Goal: Transaction & Acquisition: Book appointment/travel/reservation

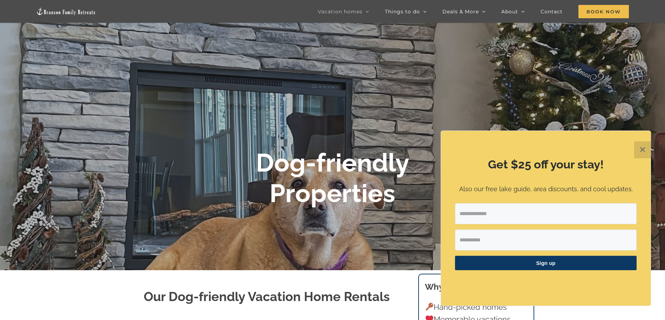
scroll to position [210, 0]
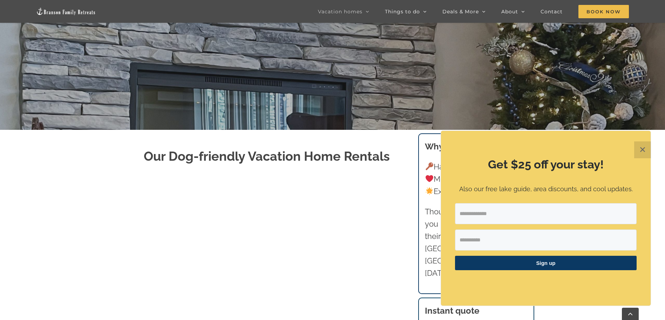
click at [641, 146] on button "✕" at bounding box center [642, 149] width 17 height 17
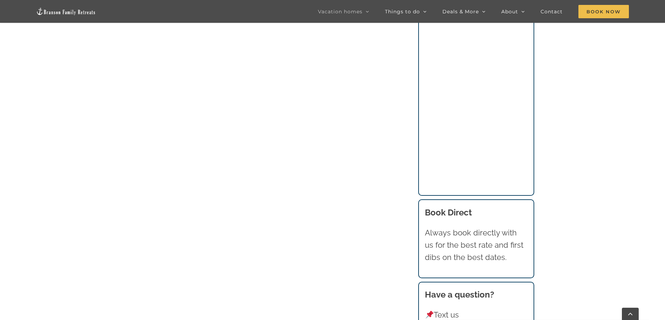
scroll to position [753, 0]
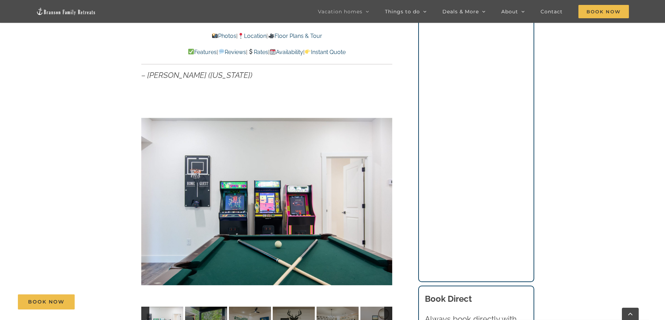
scroll to position [701, 0]
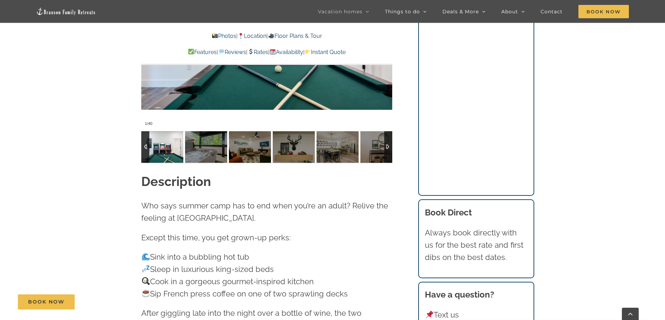
click at [390, 146] on div at bounding box center [388, 147] width 8 height 32
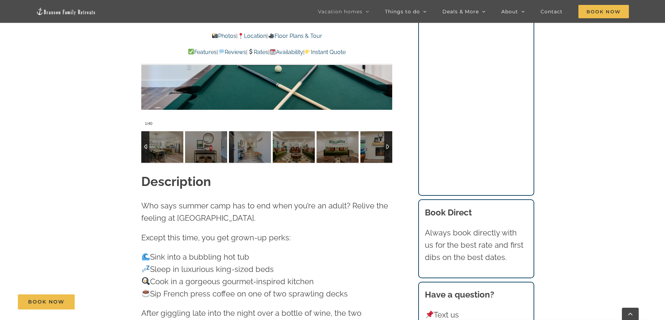
click at [390, 146] on div at bounding box center [388, 147] width 8 height 32
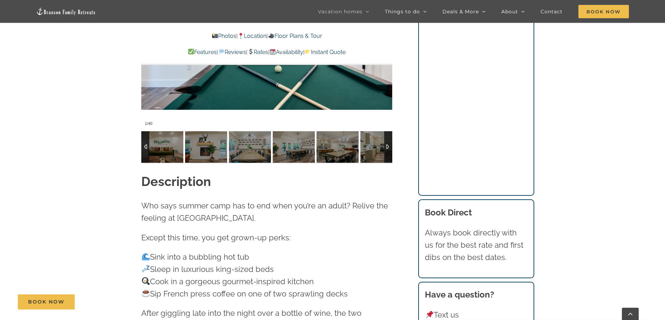
click at [390, 146] on div at bounding box center [388, 147] width 8 height 32
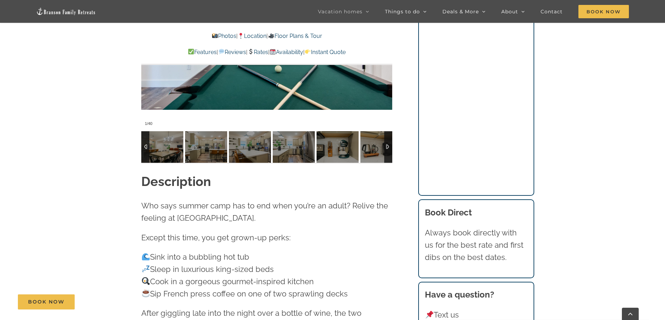
click at [390, 146] on div at bounding box center [388, 147] width 8 height 32
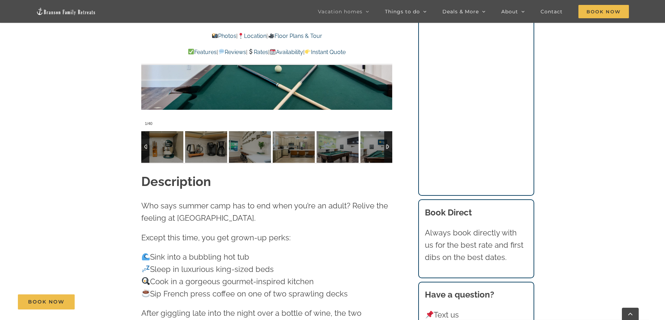
click at [390, 146] on div at bounding box center [388, 147] width 8 height 32
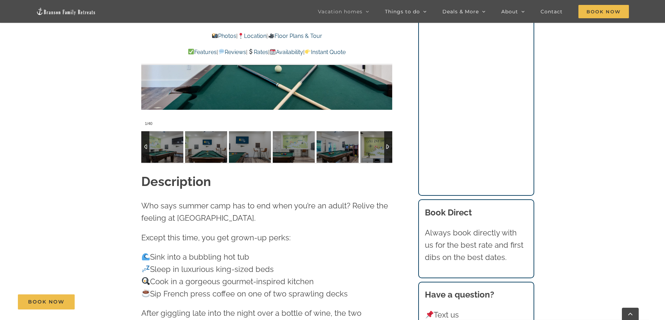
click at [390, 146] on div at bounding box center [388, 147] width 8 height 32
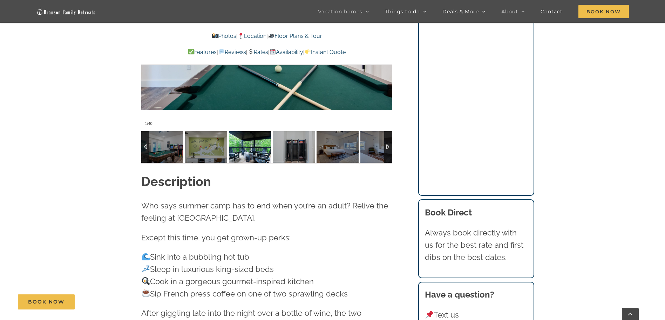
click at [250, 145] on img at bounding box center [250, 147] width 42 height 32
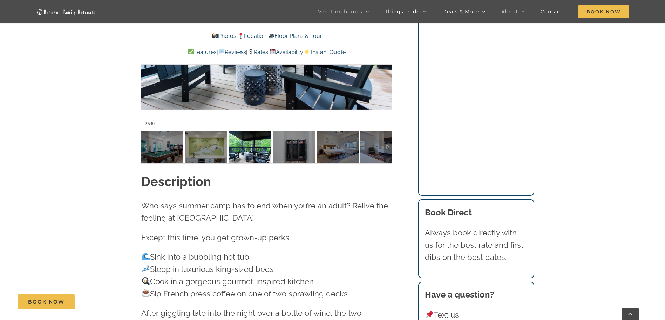
scroll to position [561, 0]
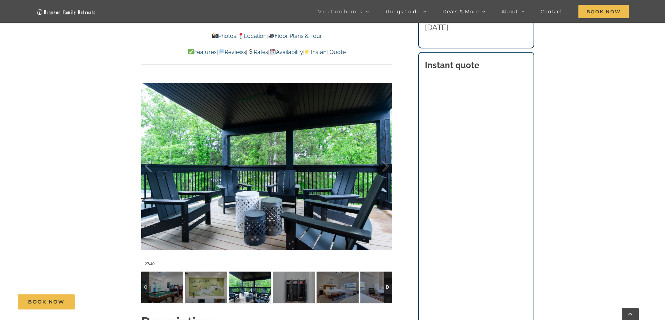
click at [388, 283] on div at bounding box center [388, 287] width 8 height 32
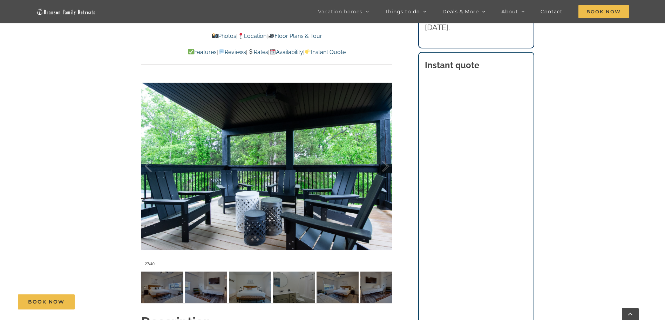
click at [0, 0] on div at bounding box center [0, 0] width 0 height 0
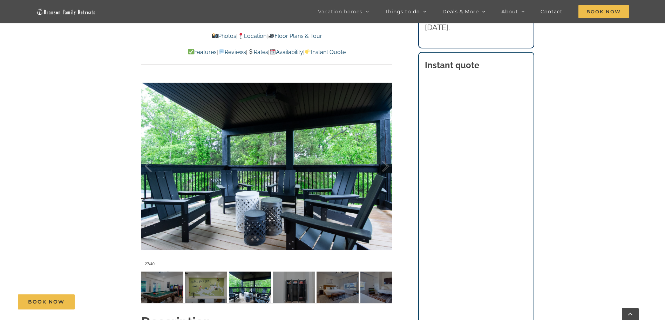
click at [285, 295] on div "Book Now" at bounding box center [338, 301] width 640 height 15
click at [288, 289] on img at bounding box center [294, 287] width 42 height 32
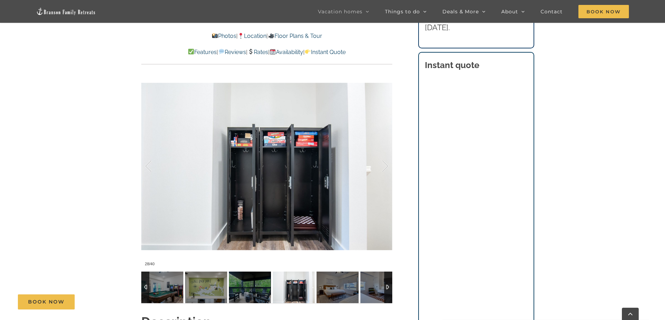
click at [388, 281] on div at bounding box center [388, 287] width 8 height 32
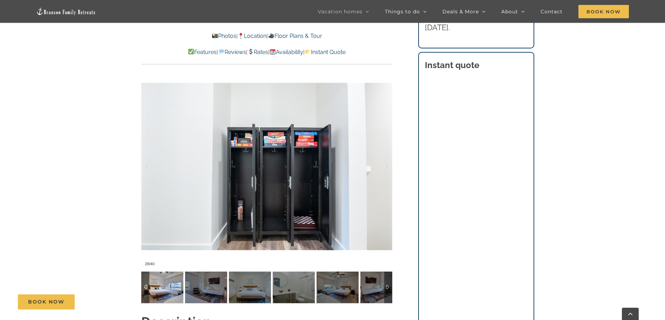
click at [181, 285] on img at bounding box center [162, 287] width 42 height 32
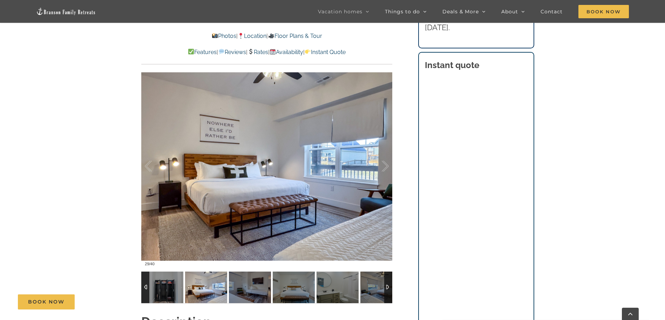
click at [391, 277] on div at bounding box center [388, 287] width 8 height 32
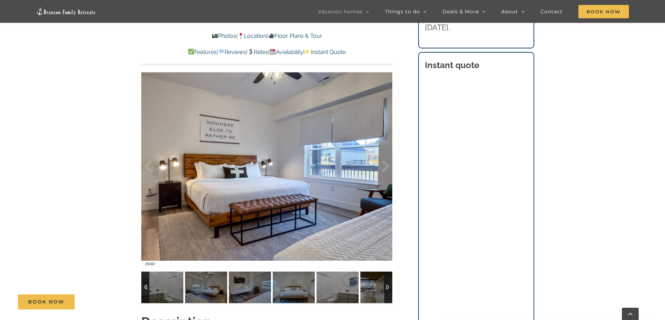
click at [391, 277] on div at bounding box center [388, 287] width 8 height 32
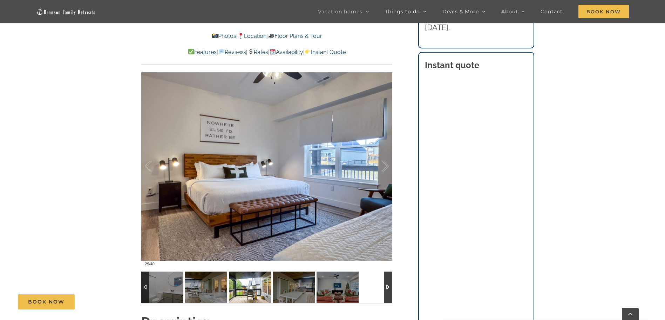
click at [240, 285] on img at bounding box center [250, 287] width 42 height 32
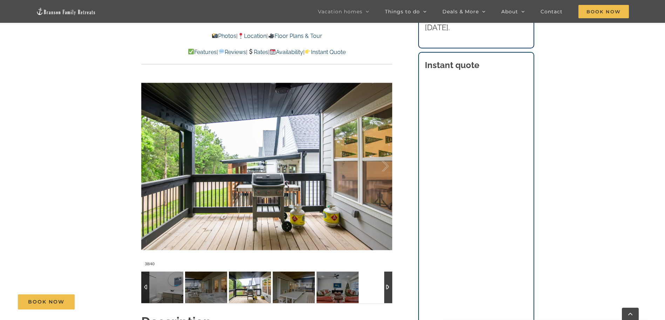
click at [389, 288] on div at bounding box center [388, 287] width 8 height 32
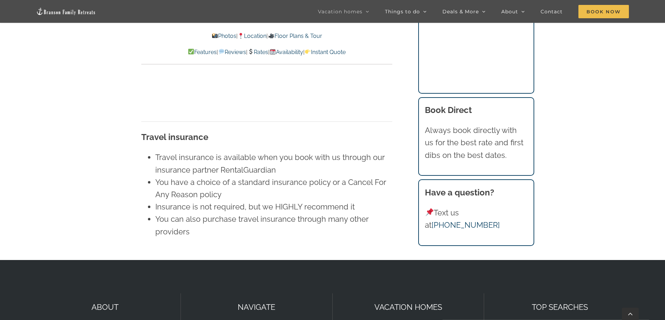
scroll to position [4951, 0]
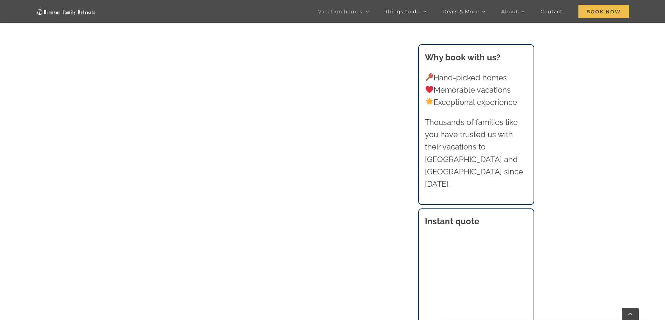
scroll to position [473, 0]
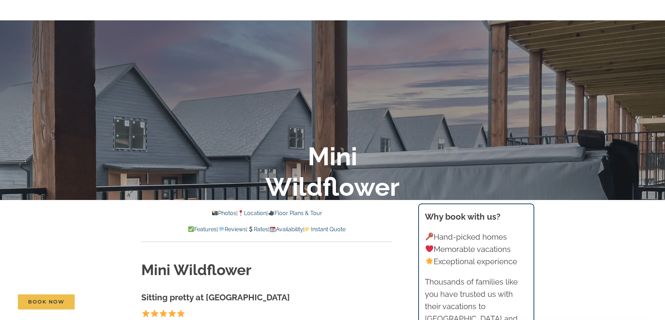
scroll to position [210, 0]
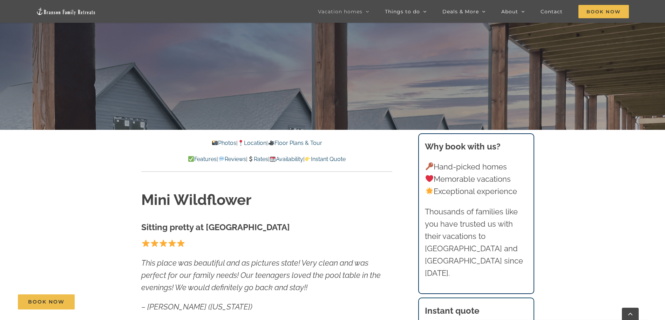
click at [258, 158] on link "Rates" at bounding box center [258, 159] width 21 height 7
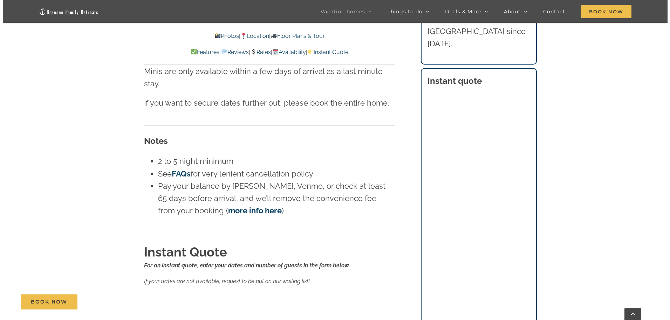
scroll to position [3835, 0]
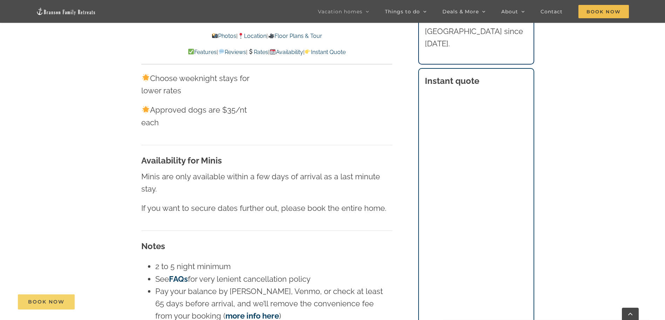
click at [51, 296] on link "Book Now" at bounding box center [46, 301] width 57 height 15
